Goal: Find specific page/section: Find specific page/section

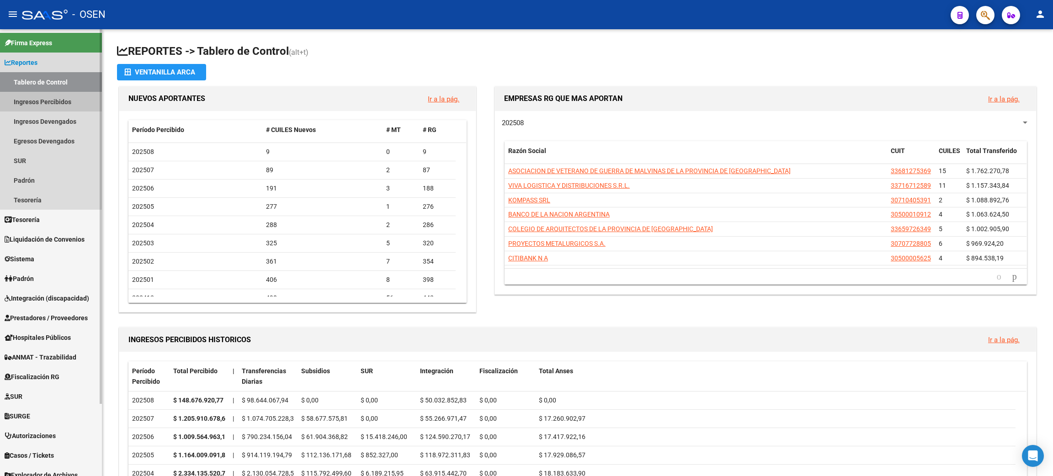
click at [46, 103] on link "Ingresos Percibidos" at bounding box center [51, 102] width 102 height 20
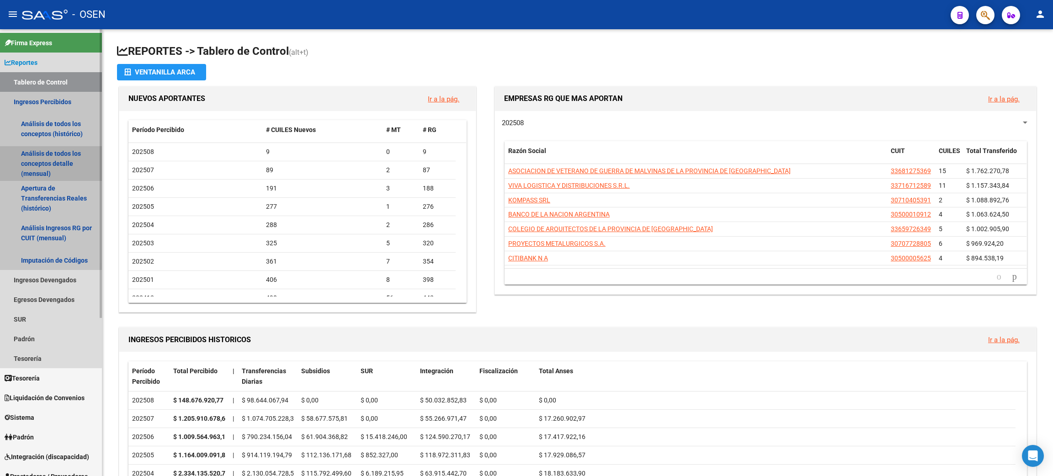
click at [24, 169] on link "Análisis de todos los conceptos detalle (mensual)" at bounding box center [51, 163] width 102 height 35
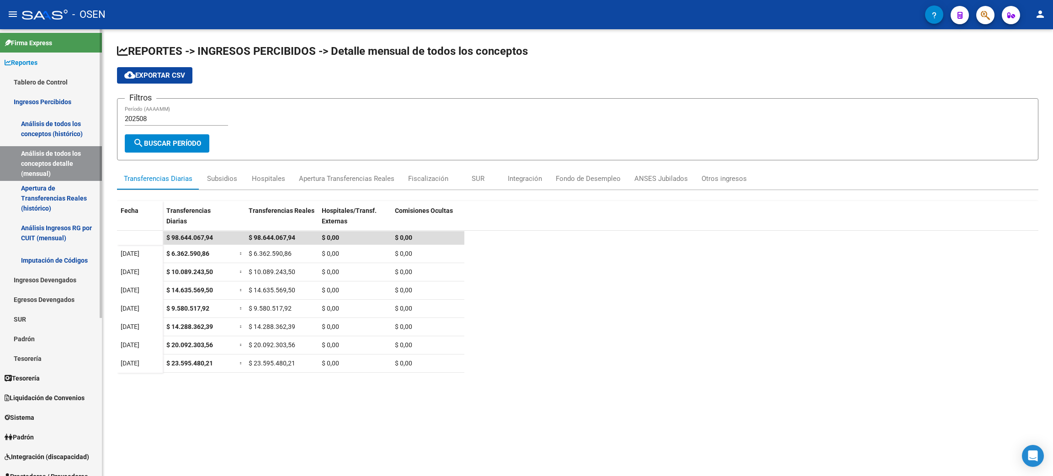
click at [33, 78] on link "Tablero de Control" at bounding box center [51, 82] width 102 height 20
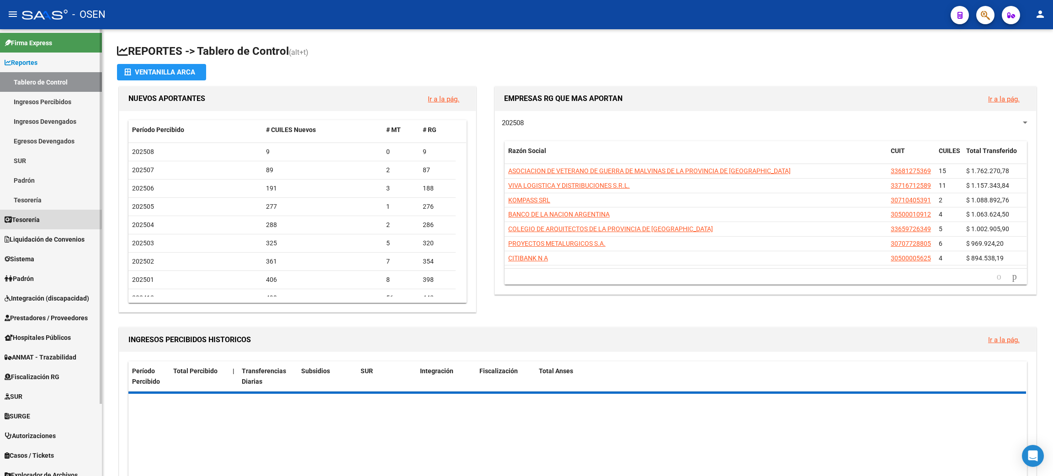
click at [50, 216] on link "Tesorería" at bounding box center [51, 220] width 102 height 20
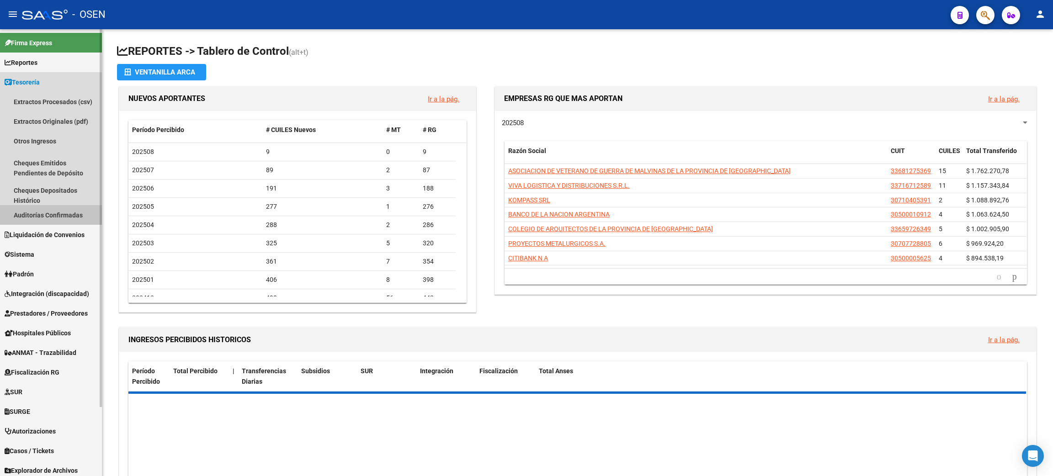
click at [56, 213] on link "Auditorías Confirmadas" at bounding box center [51, 215] width 102 height 20
